Goal: Information Seeking & Learning: Find specific fact

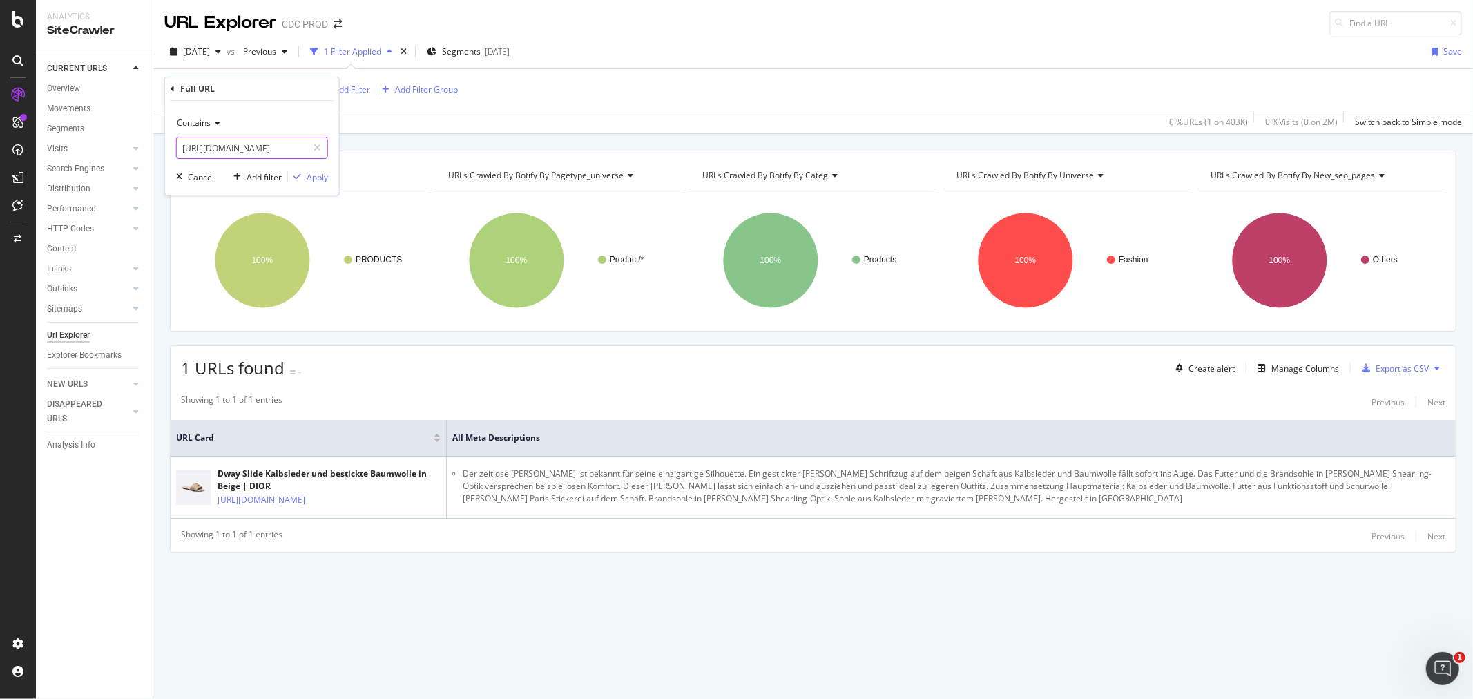
click at [246, 142] on input "[URL][DOMAIN_NAME]" at bounding box center [242, 148] width 131 height 22
click at [270, 140] on input "[URL][DOMAIN_NAME]" at bounding box center [242, 148] width 131 height 22
drag, startPoint x: 281, startPoint y: 147, endPoint x: 183, endPoint y: 148, distance: 98.1
click at [183, 148] on input "[URL][DOMAIN_NAME]" at bounding box center [242, 148] width 131 height 22
drag, startPoint x: 261, startPoint y: 146, endPoint x: 175, endPoint y: 146, distance: 86.3
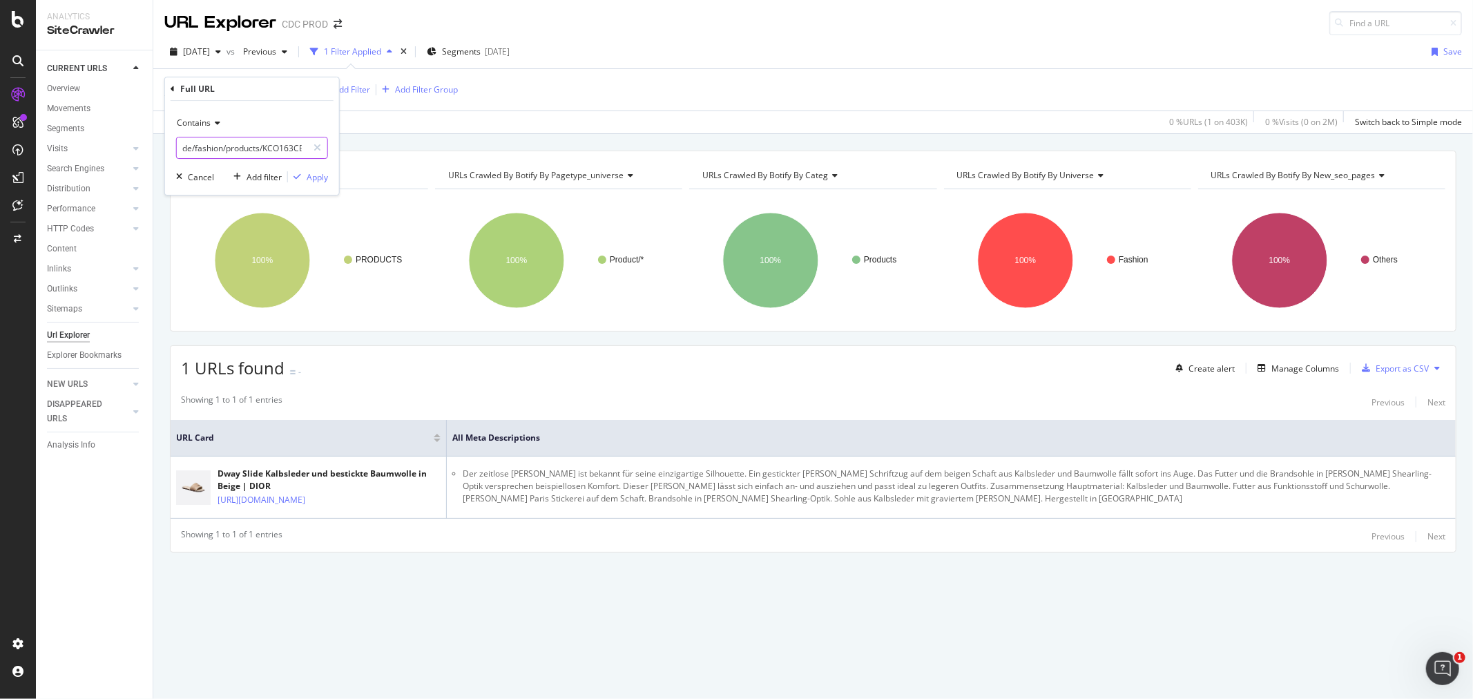
click at [175, 146] on div "Contains de/fashion/products/KCO163CEX_S24T Cancel Add filter Apply" at bounding box center [252, 148] width 174 height 94
click at [218, 142] on input "de/fashion/products/KCO163CEX_S24T" at bounding box center [242, 148] width 131 height 22
drag, startPoint x: 223, startPoint y: 143, endPoint x: 161, endPoint y: 149, distance: 62.5
click at [161, 149] on body "Analytics SiteCrawler CURRENT URLS Overview Movements Segments Visits Analysis …" at bounding box center [736, 349] width 1473 height 699
type input "T"
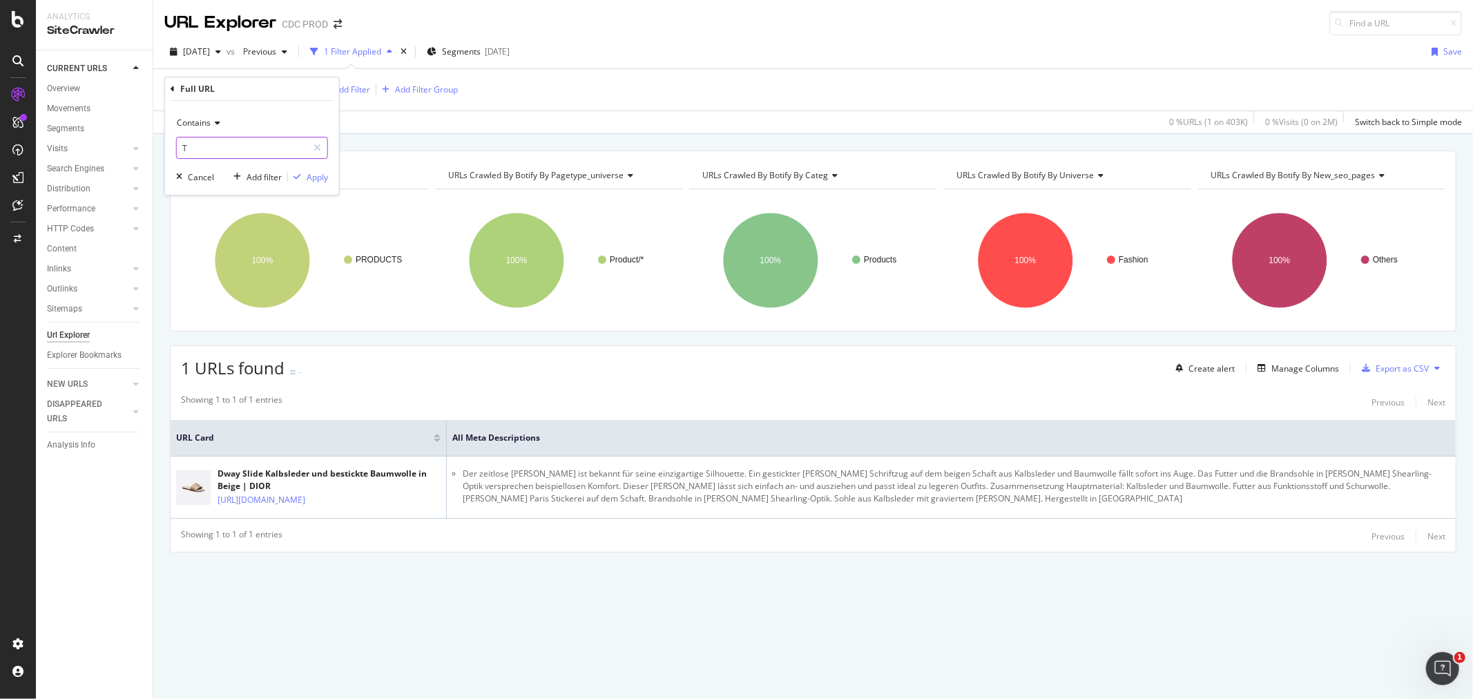
click at [208, 147] on input "T" at bounding box center [242, 148] width 131 height 22
type input "/products/"
click at [309, 175] on div "Apply" at bounding box center [317, 177] width 21 height 12
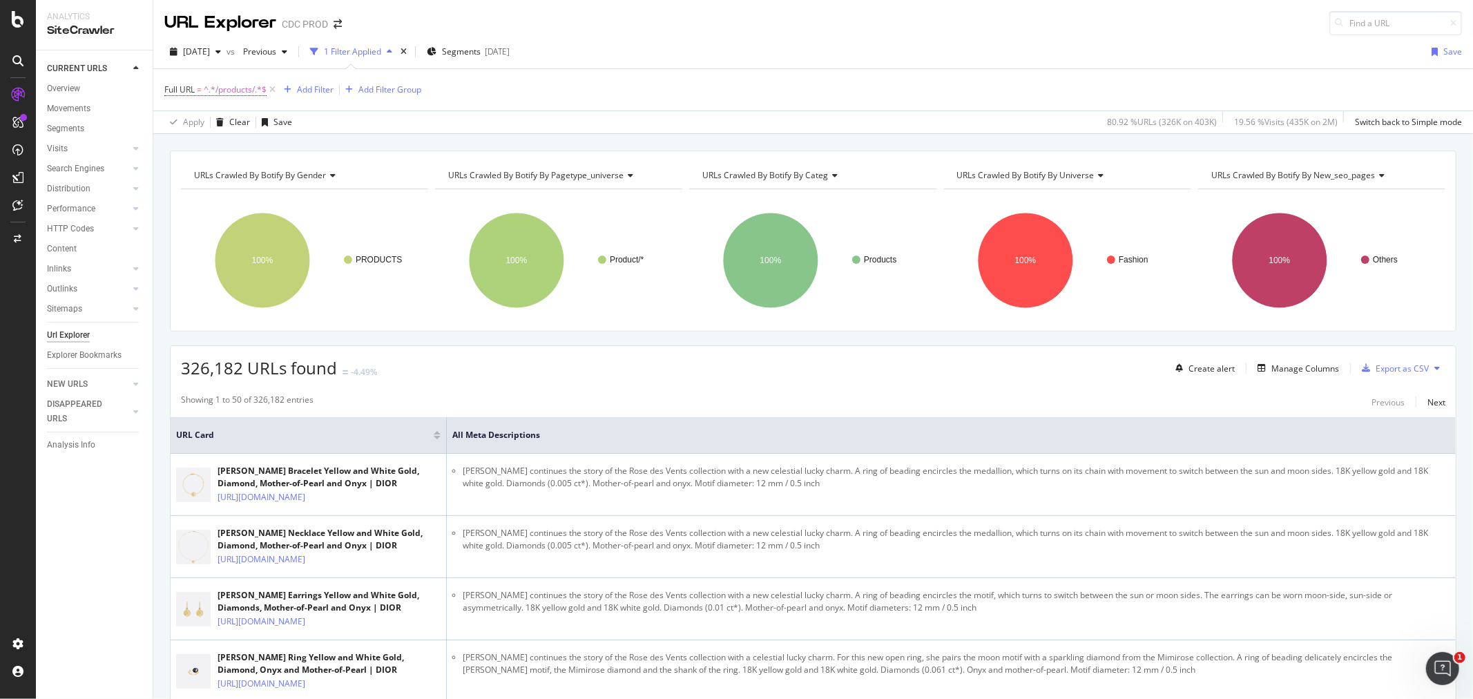
click at [302, 81] on div "Full URL = ^.*/products/.*$ Add Filter Add Filter Group" at bounding box center [292, 89] width 257 height 19
click at [305, 87] on div "Add Filter" at bounding box center [315, 90] width 37 height 12
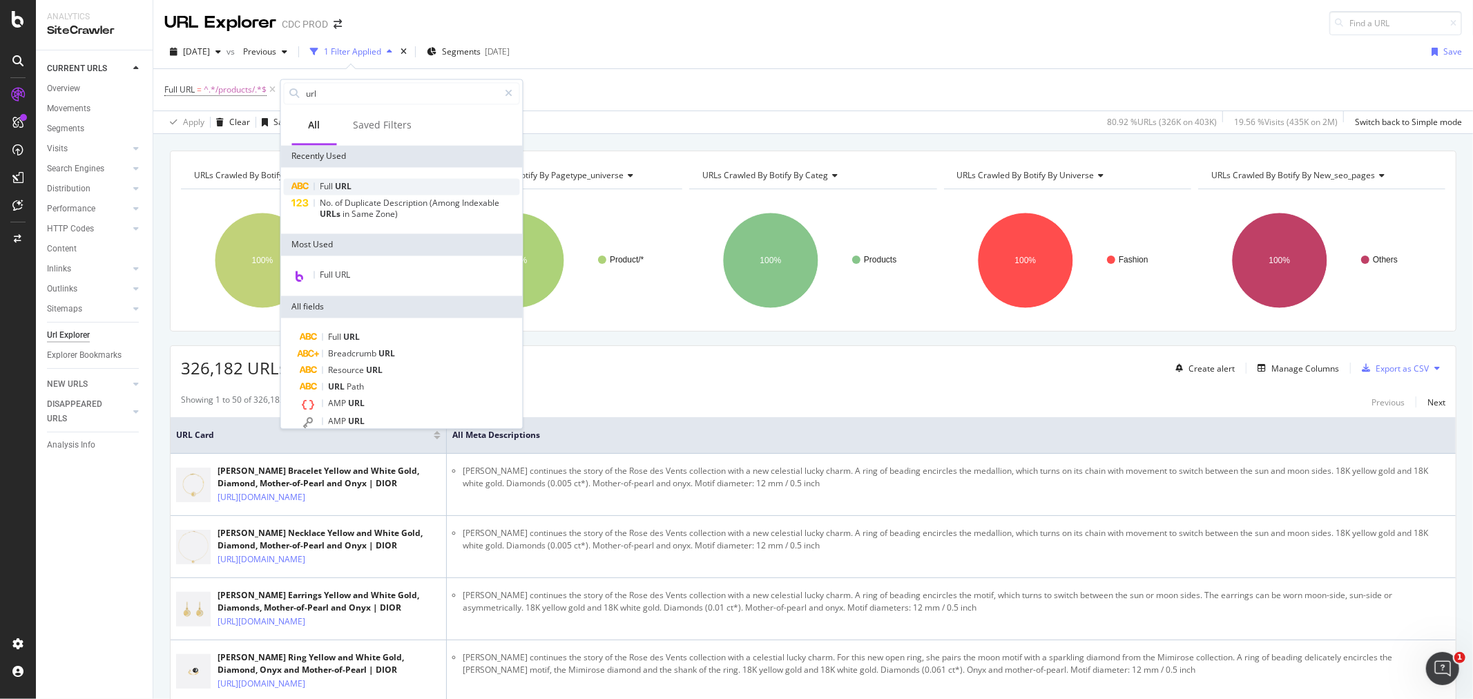
click at [338, 188] on span "URL" at bounding box center [344, 186] width 17 height 12
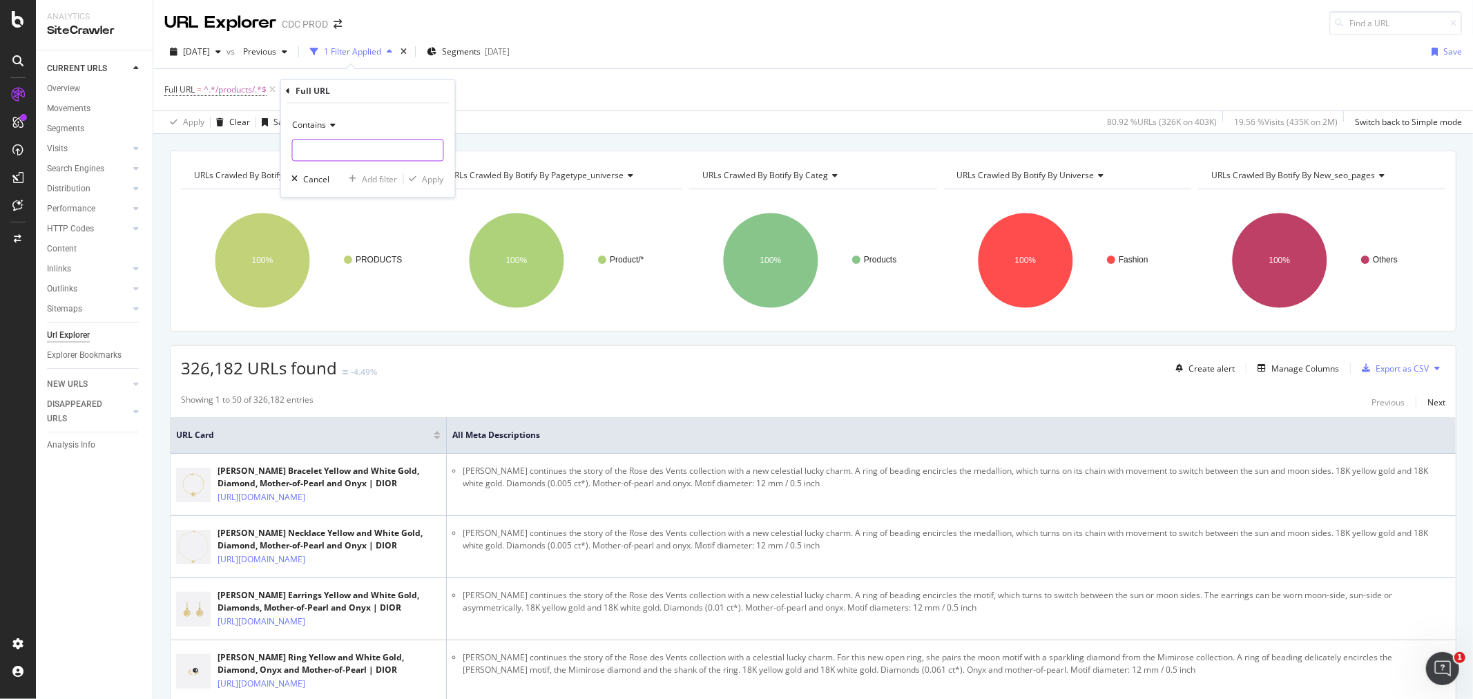
click at [342, 148] on input "text" at bounding box center [368, 150] width 151 height 22
type input "-"
click at [419, 178] on div "button" at bounding box center [413, 179] width 19 height 8
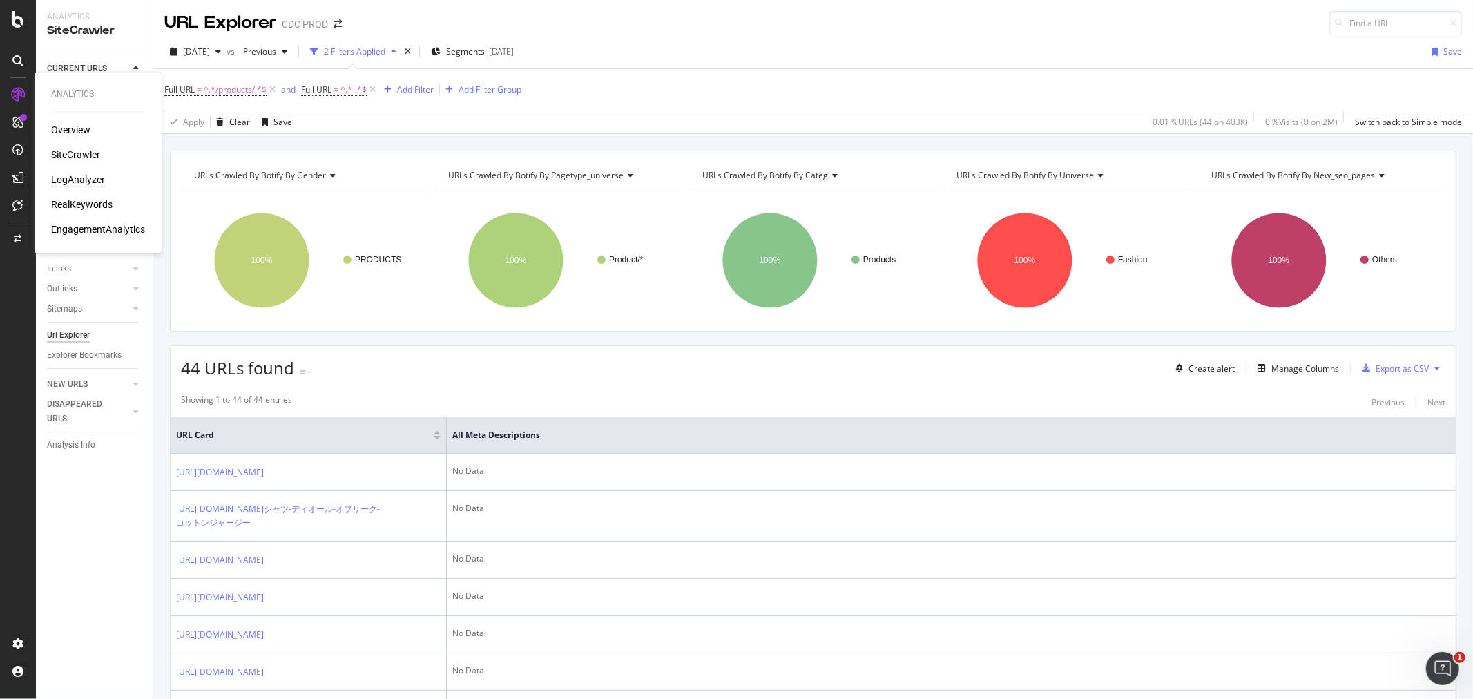
click at [79, 173] on div "LogAnalyzer" at bounding box center [78, 180] width 54 height 14
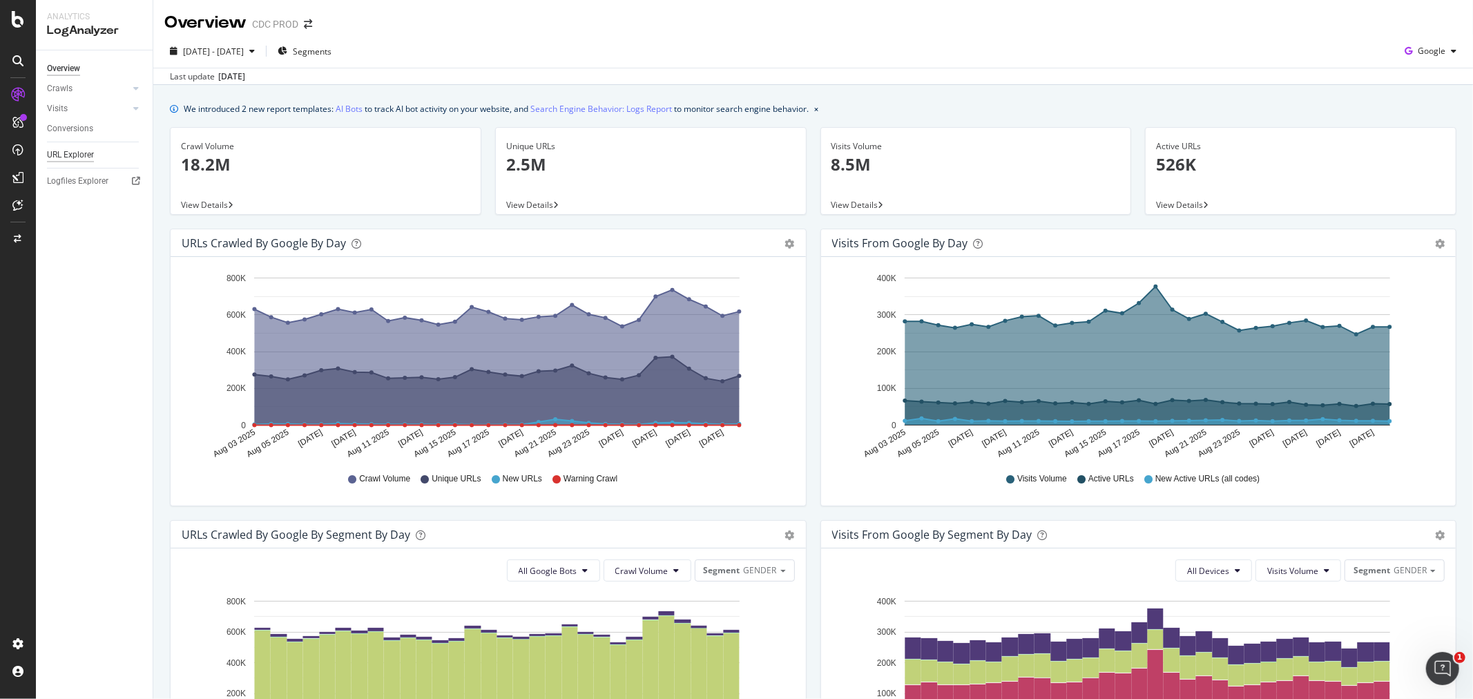
click at [79, 155] on div "URL Explorer" at bounding box center [70, 155] width 47 height 15
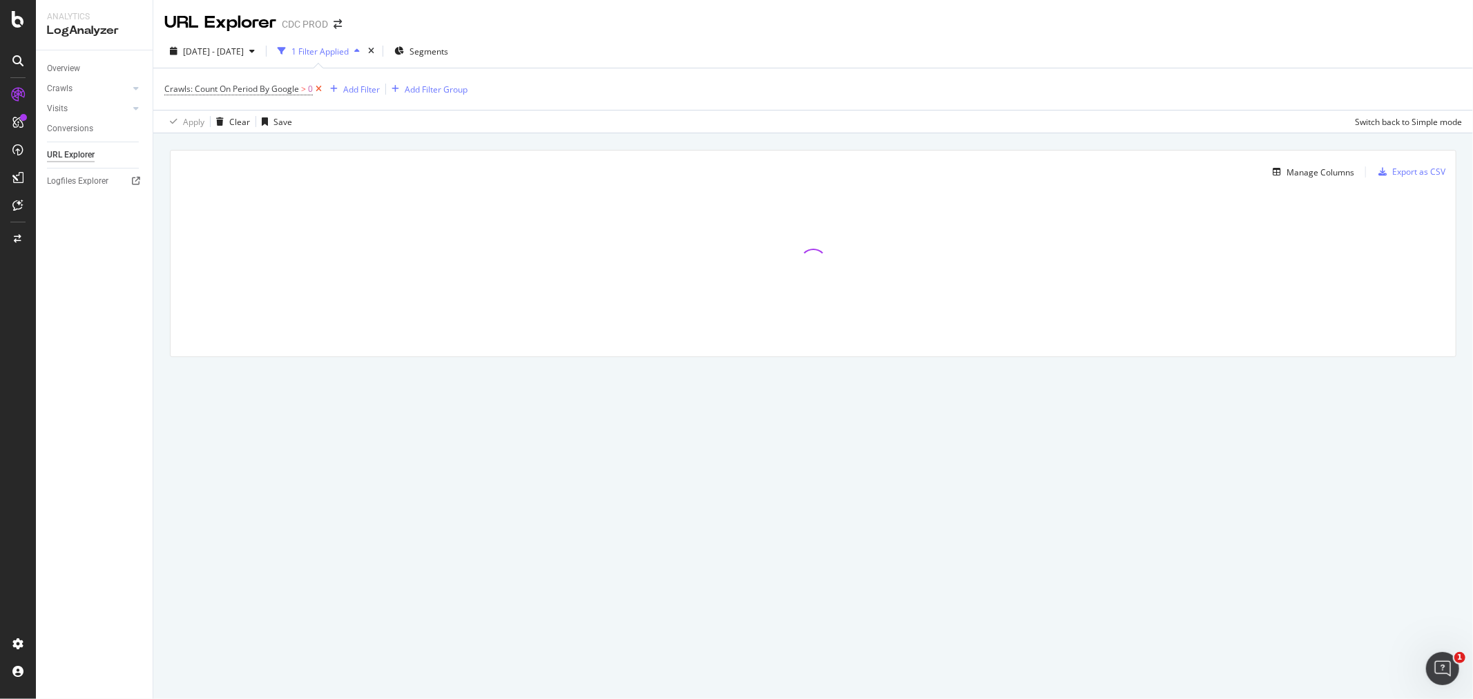
click at [320, 87] on icon at bounding box center [319, 89] width 12 height 14
click at [208, 95] on div "Add Filter" at bounding box center [191, 88] width 55 height 15
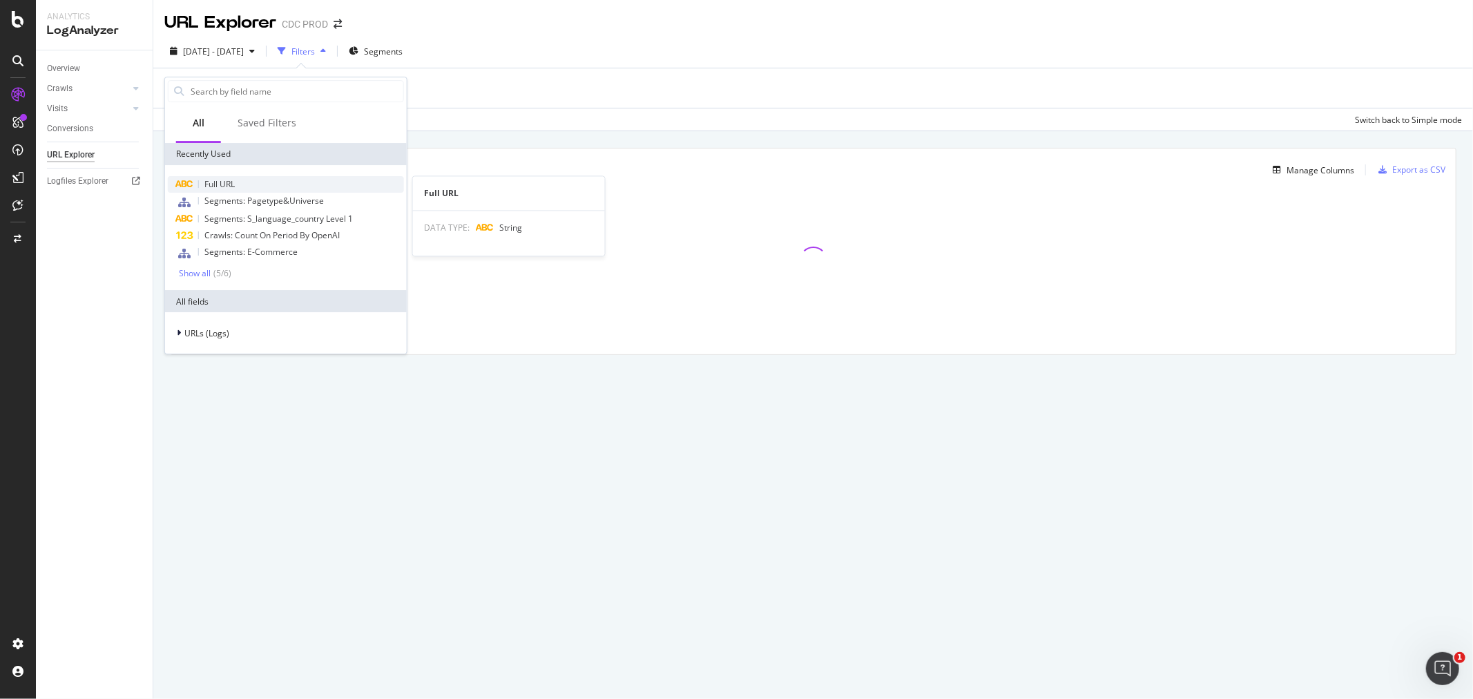
click at [247, 180] on div "Full URL" at bounding box center [286, 184] width 236 height 17
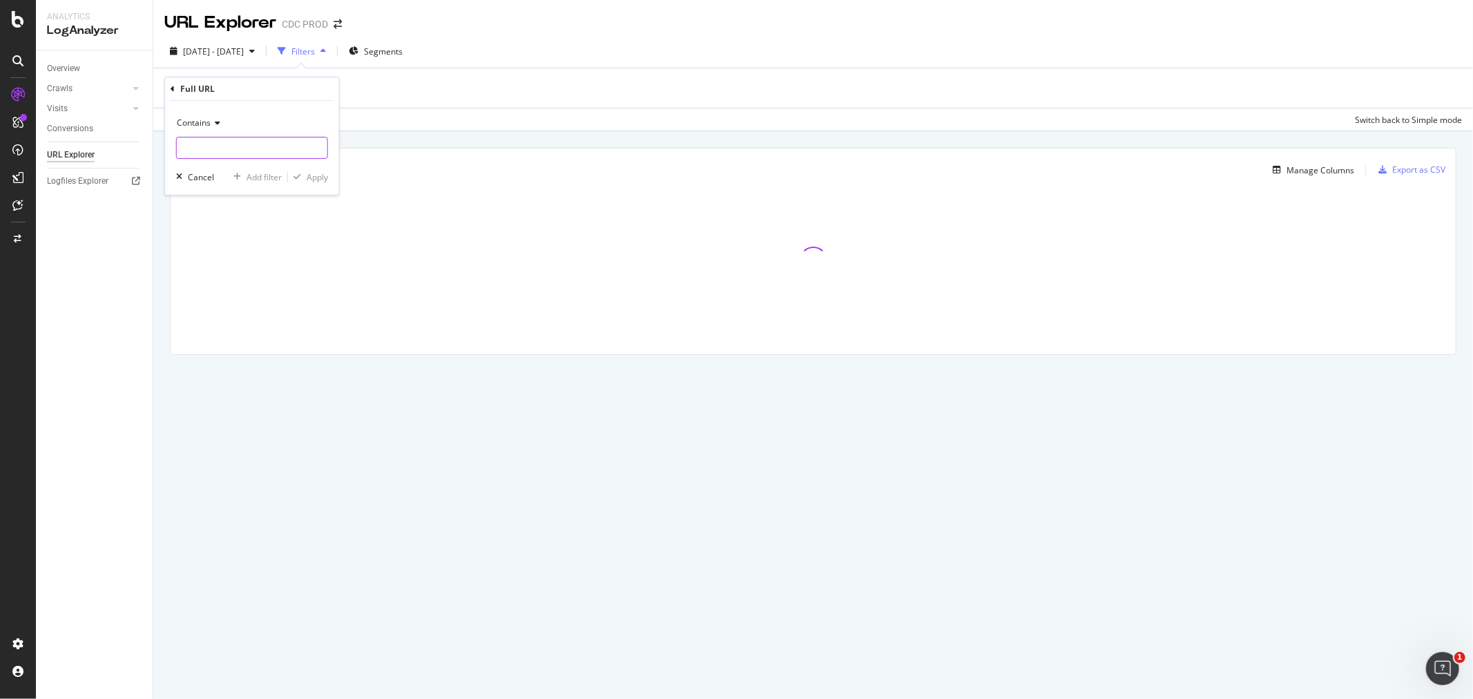
click at [235, 140] on input "text" at bounding box center [252, 148] width 151 height 22
type input "-"
click at [304, 176] on div "button" at bounding box center [297, 177] width 19 height 8
click at [280, 92] on div "Add Filter" at bounding box center [278, 90] width 37 height 12
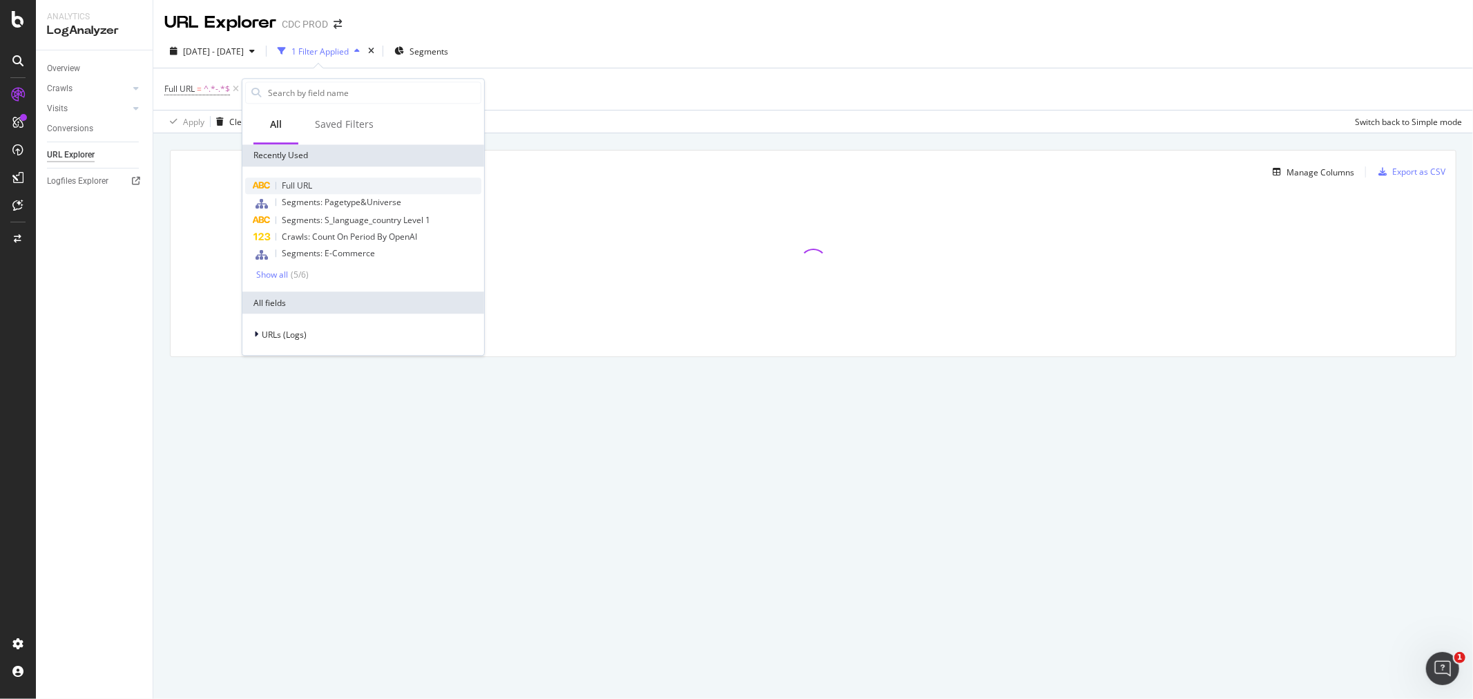
click at [314, 182] on div "Full URL" at bounding box center [363, 185] width 236 height 17
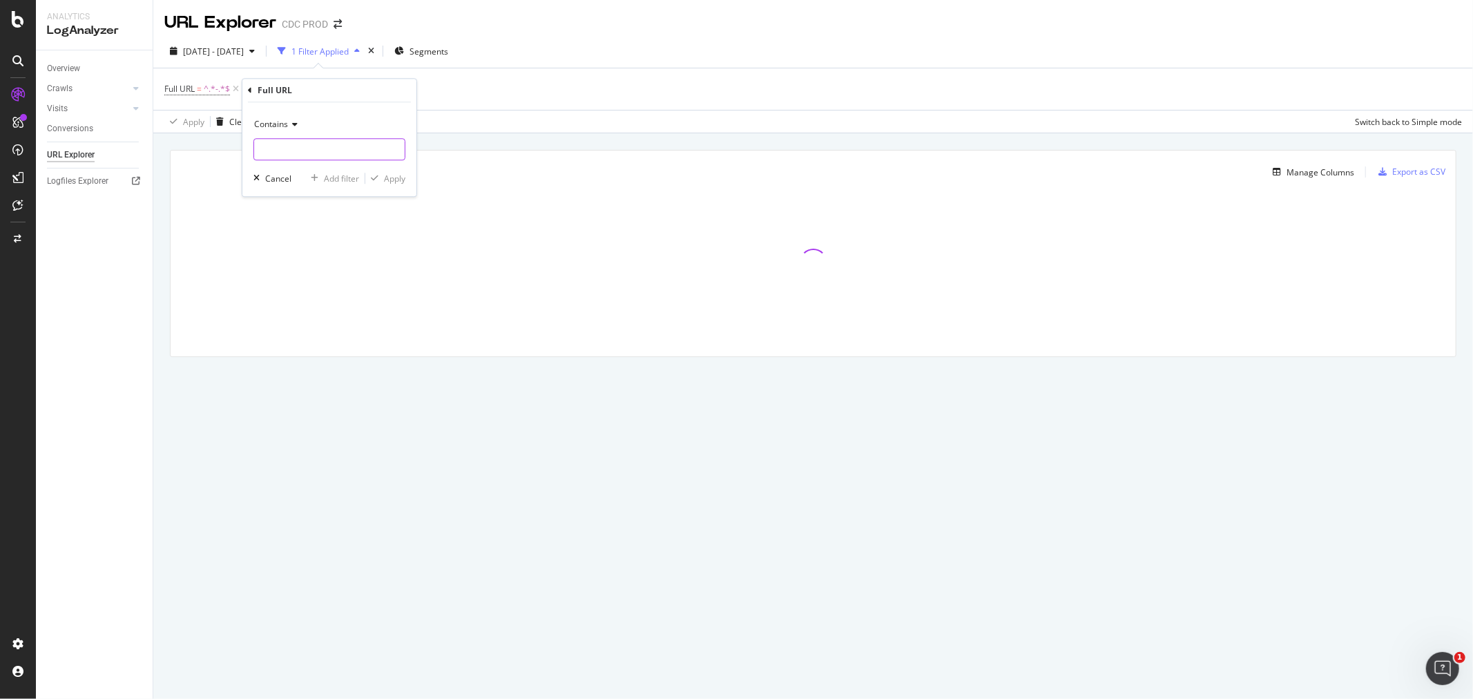
click at [289, 141] on input "text" at bounding box center [329, 149] width 151 height 22
type input "/products/"
click at [383, 177] on div "button" at bounding box center [374, 178] width 19 height 8
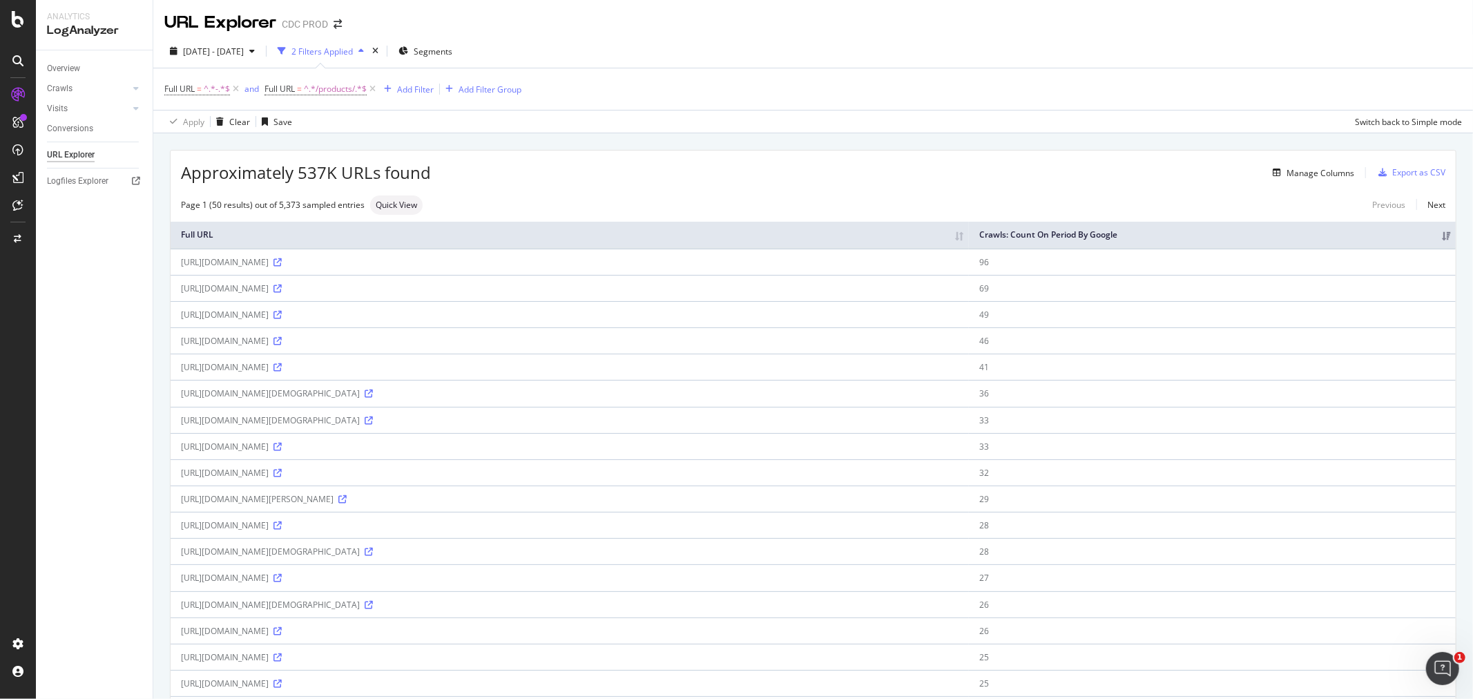
click at [548, 426] on div "[URL][DOMAIN_NAME][DEMOGRAPHIC_DATA]" at bounding box center [570, 420] width 778 height 12
copy div "[URL][DOMAIN_NAME][DEMOGRAPHIC_DATA]"
